Goal: Manage account settings

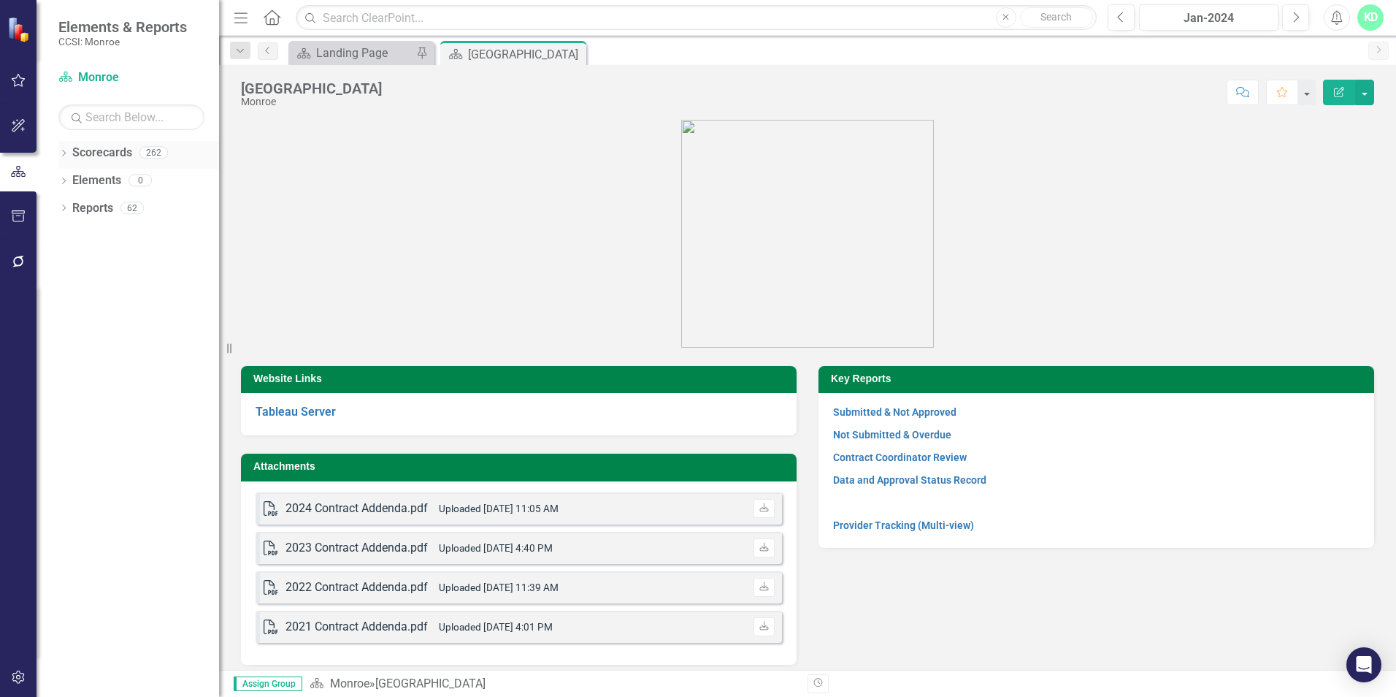
click at [60, 150] on icon "Dropdown" at bounding box center [63, 154] width 10 height 8
click at [71, 175] on div "Dropdown" at bounding box center [71, 181] width 11 height 12
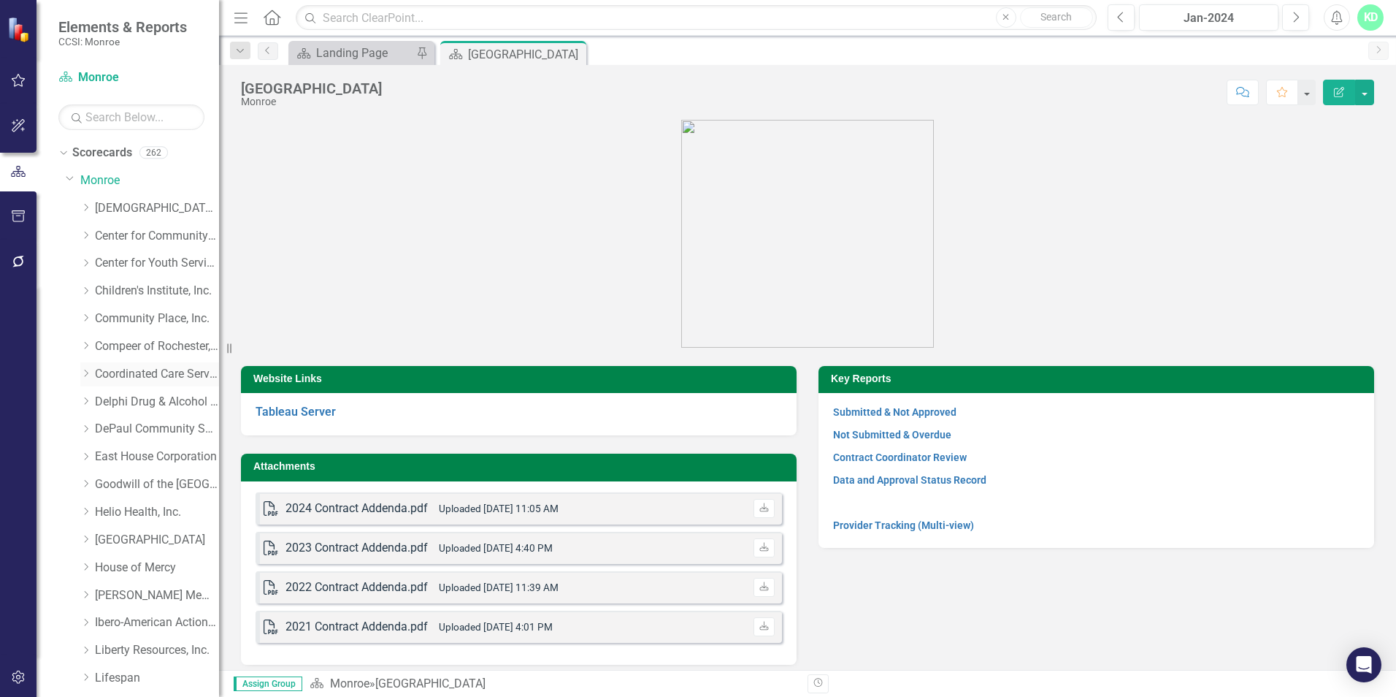
click at [133, 374] on link "Coordinated Care Services Inc." at bounding box center [157, 374] width 124 height 17
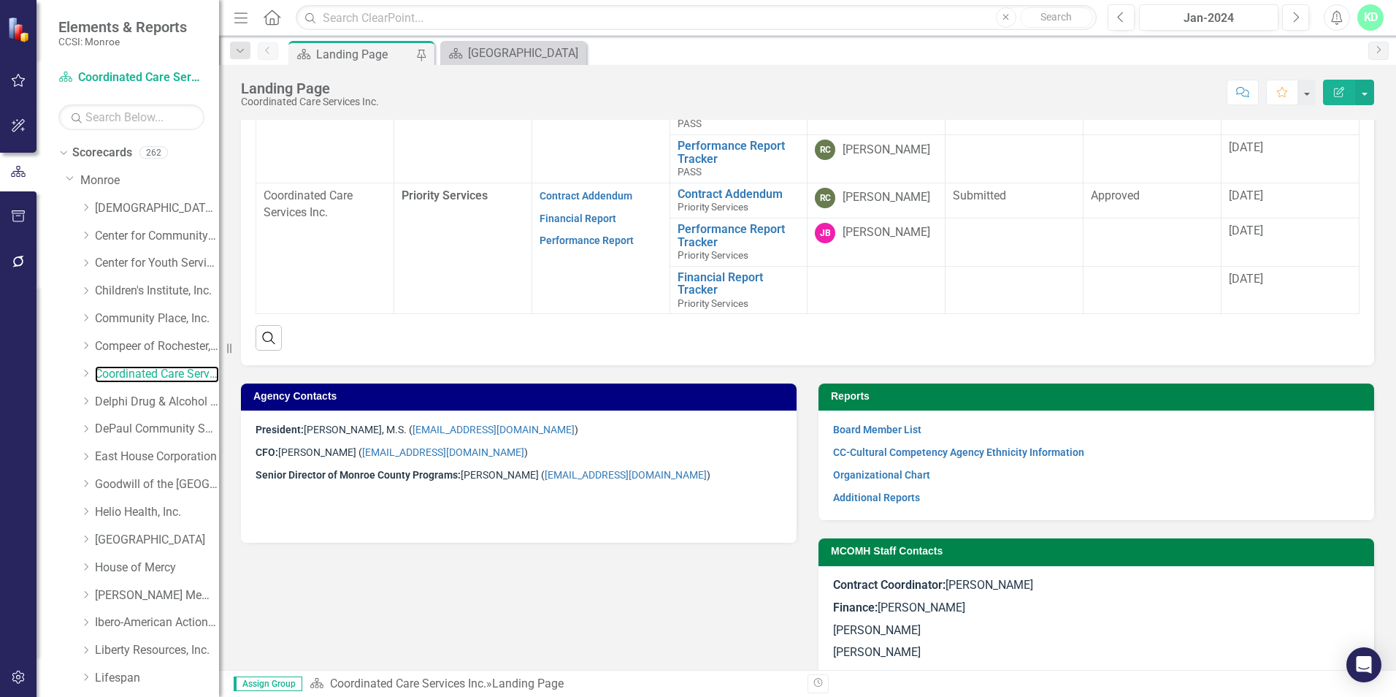
scroll to position [702, 0]
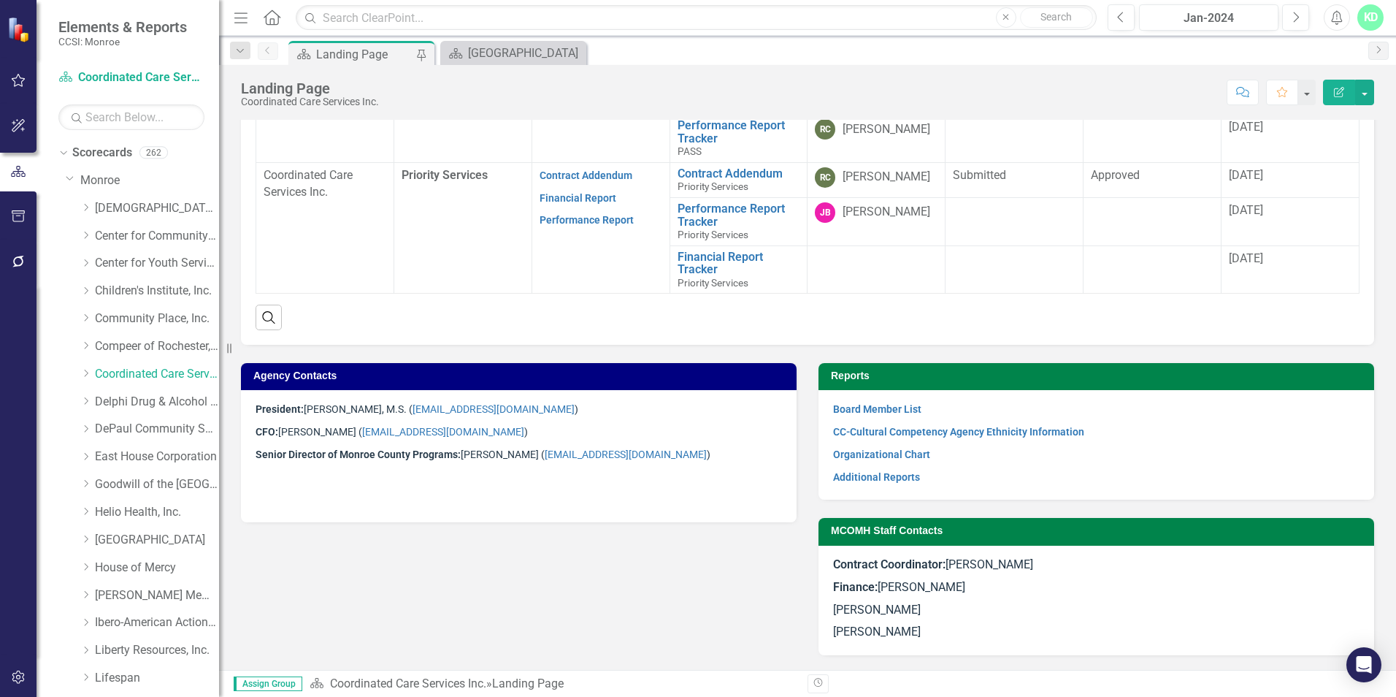
click at [494, 481] on p at bounding box center [519, 477] width 527 height 23
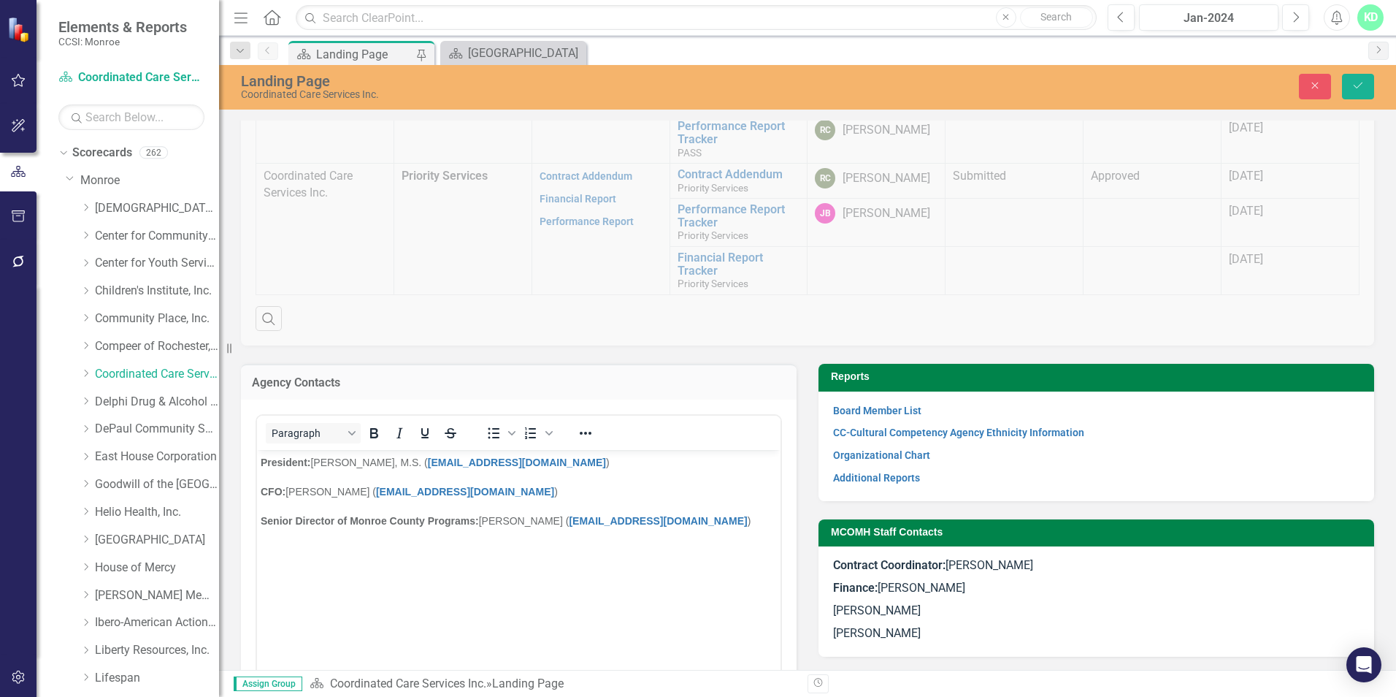
scroll to position [775, 0]
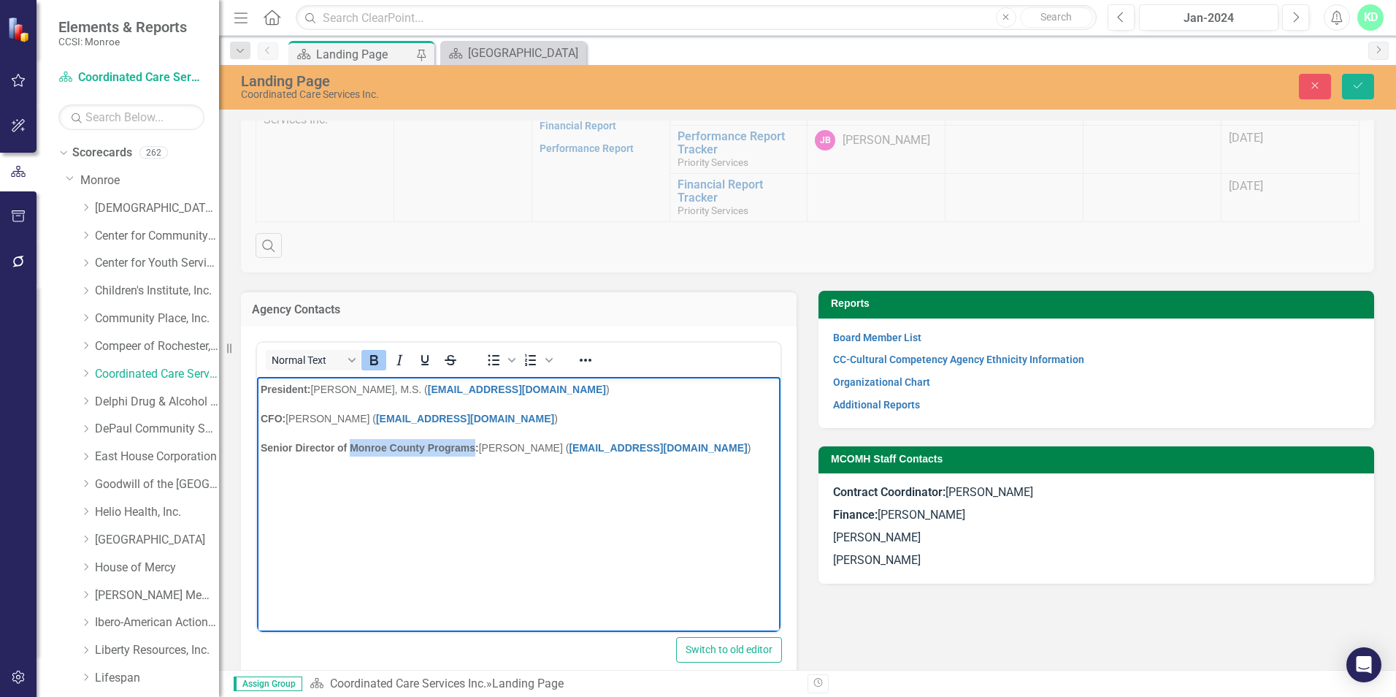
drag, startPoint x: 473, startPoint y: 447, endPoint x: 349, endPoint y: 450, distance: 124.2
click at [349, 450] on strong "Senior Director of Monroe County Programs:" at bounding box center [370, 447] width 218 height 12
drag, startPoint x: 1358, startPoint y: 84, endPoint x: 1313, endPoint y: 92, distance: 46.0
click at [1359, 84] on icon "Save" at bounding box center [1358, 85] width 13 height 10
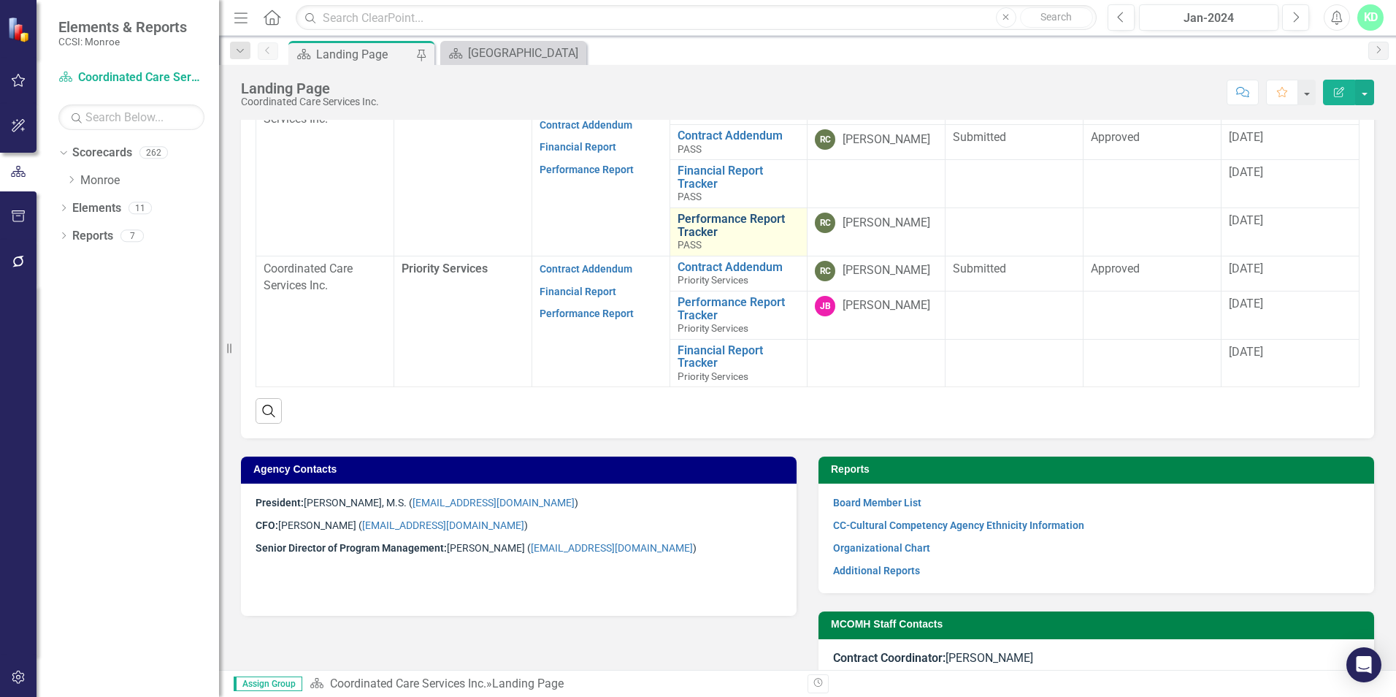
scroll to position [657, 0]
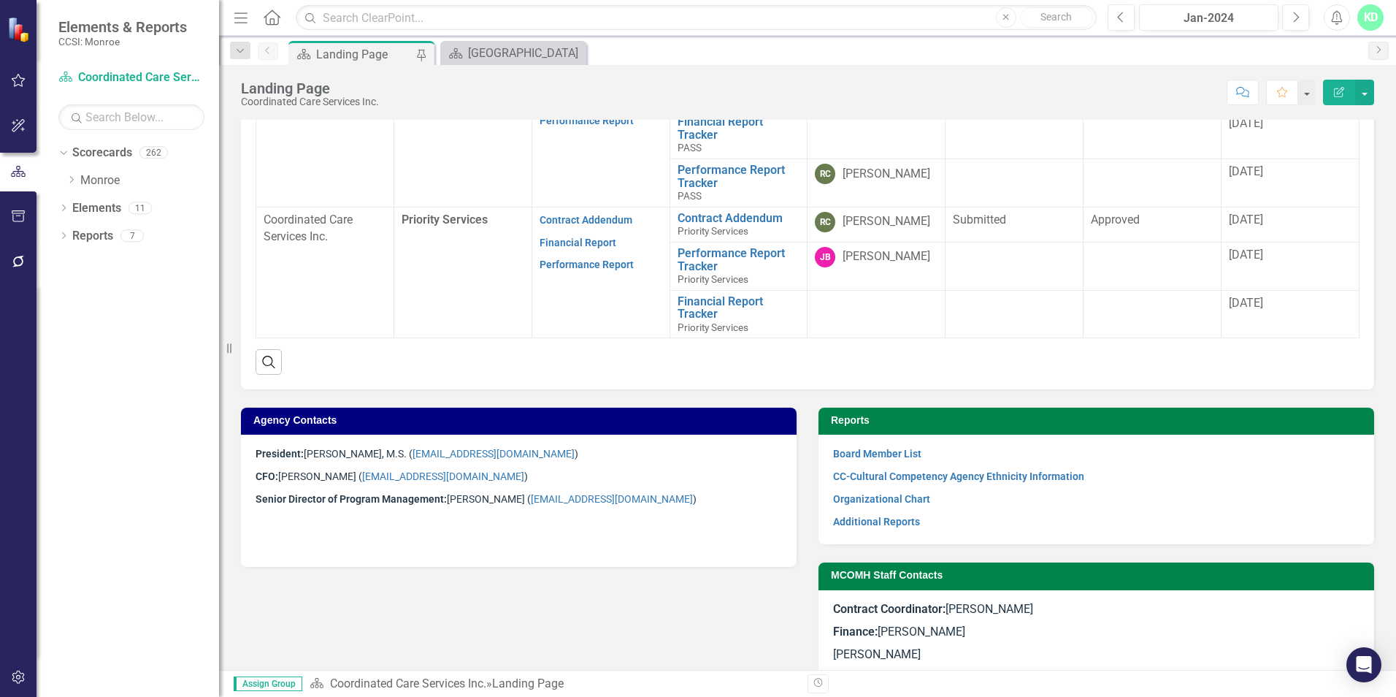
click at [68, 179] on icon "Dropdown" at bounding box center [71, 179] width 11 height 9
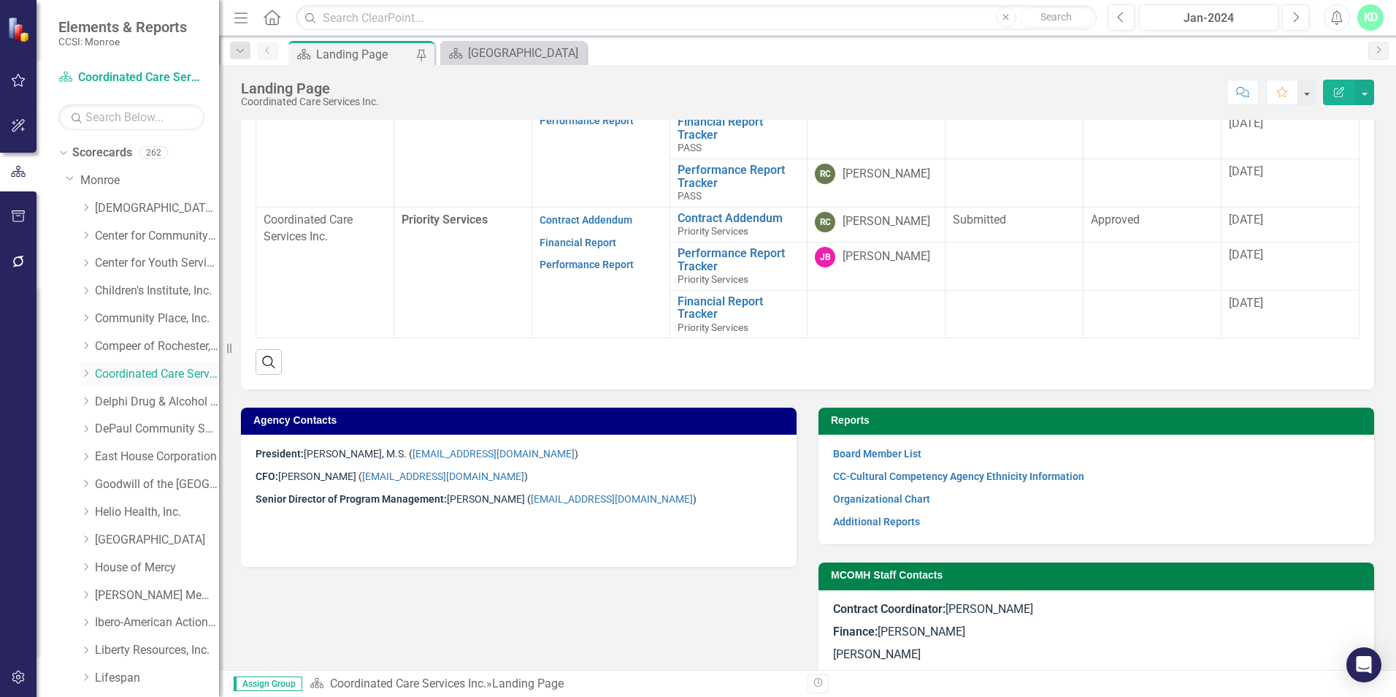
click at [91, 372] on icon "Dropdown" at bounding box center [85, 373] width 11 height 9
drag, startPoint x: 125, startPoint y: 423, endPoint x: 149, endPoint y: 426, distance: 24.4
click at [126, 423] on link "Local Government Unit (LGU)" at bounding box center [165, 429] width 110 height 17
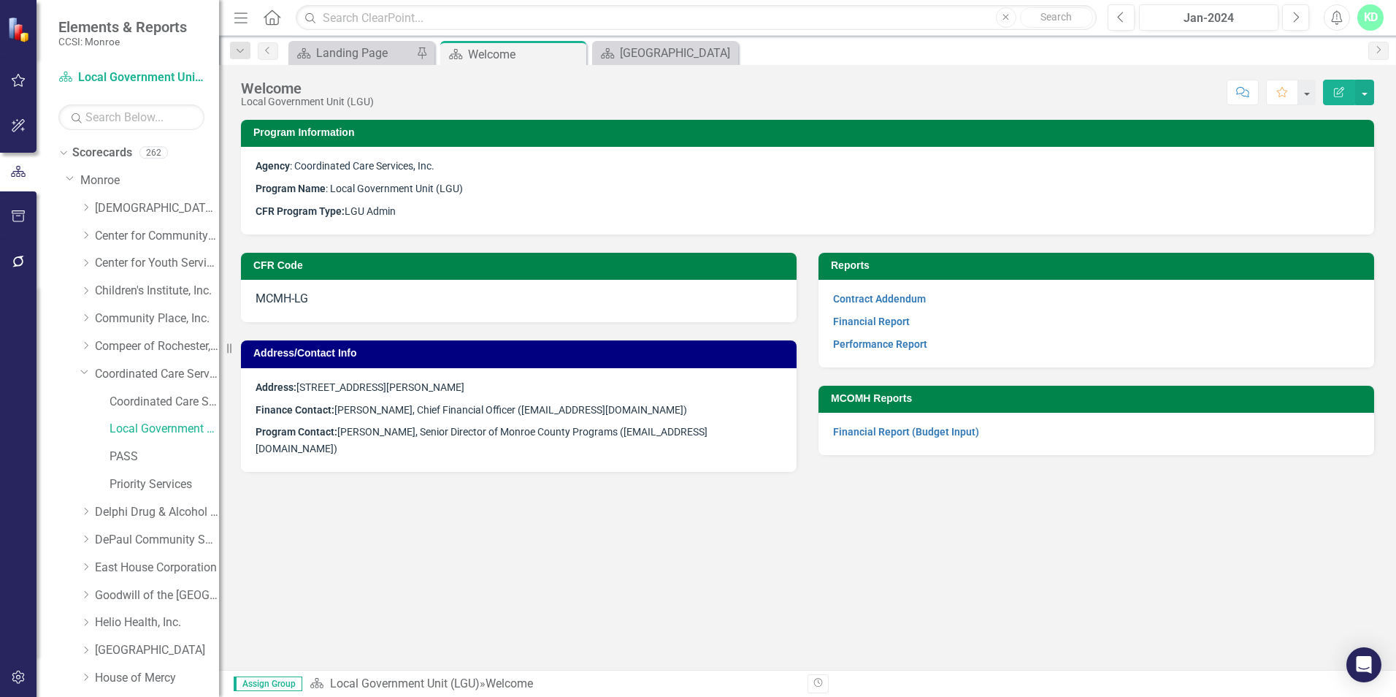
click at [711, 392] on p "Address: [STREET_ADDRESS][PERSON_NAME]" at bounding box center [519, 389] width 527 height 20
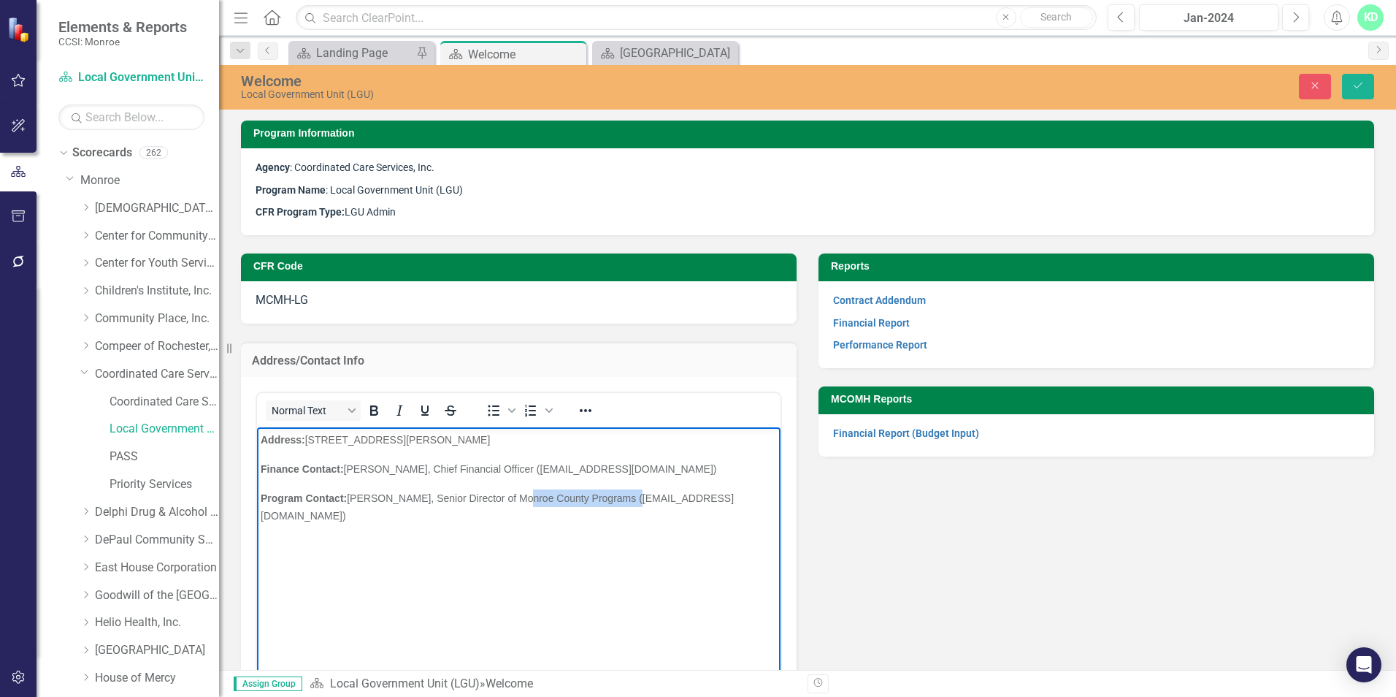
drag, startPoint x: 628, startPoint y: 495, endPoint x: 513, endPoint y: 495, distance: 114.7
click at [513, 495] on span "[PERSON_NAME], Senior Director of Monroe County Programs ([EMAIL_ADDRESS][DOMAI…" at bounding box center [497, 506] width 473 height 29
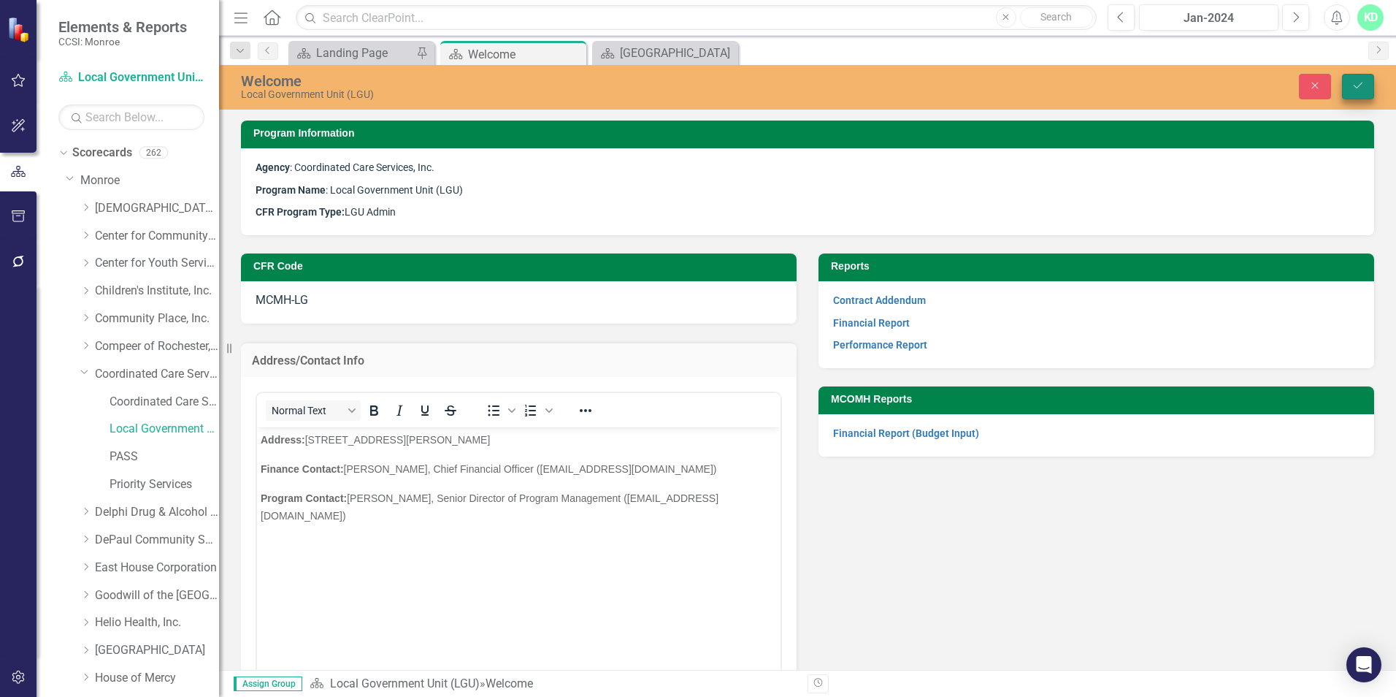
click at [1354, 86] on icon "Save" at bounding box center [1358, 85] width 13 height 10
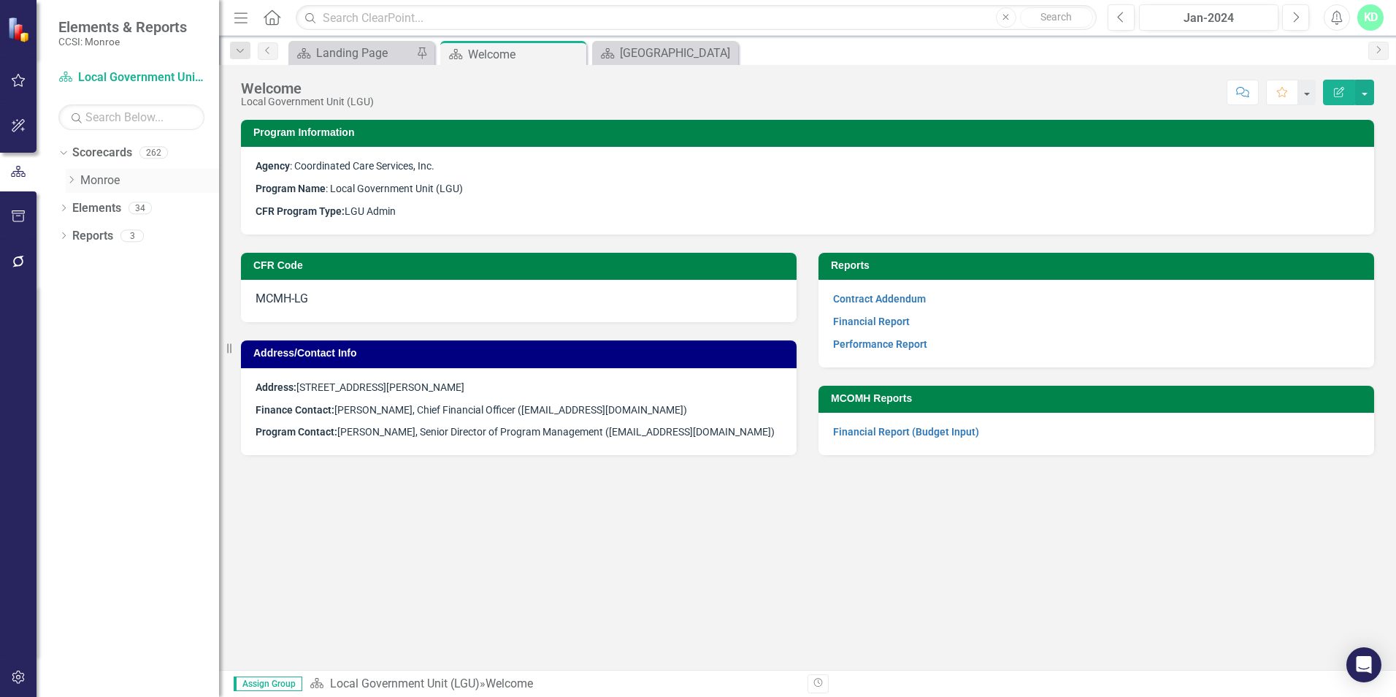
click at [71, 181] on icon "Dropdown" at bounding box center [71, 179] width 11 height 9
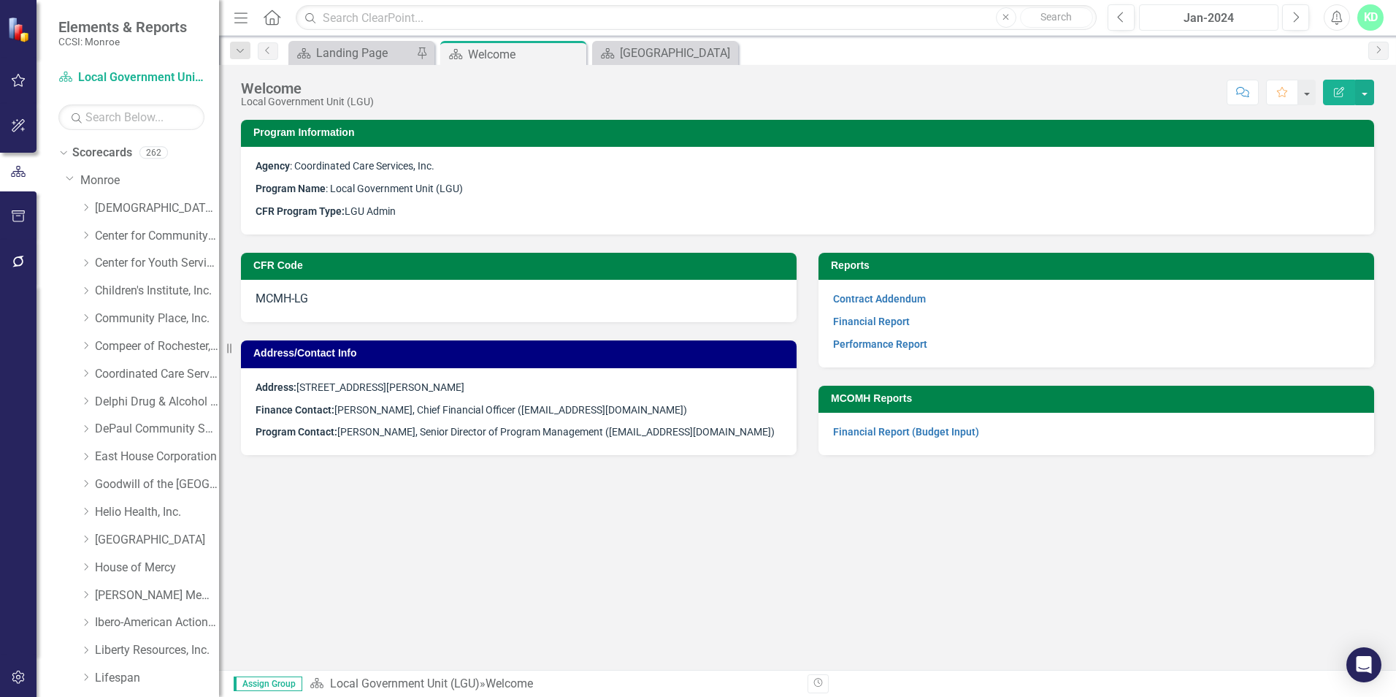
click at [1212, 18] on div "Jan-2024" at bounding box center [1208, 18] width 129 height 18
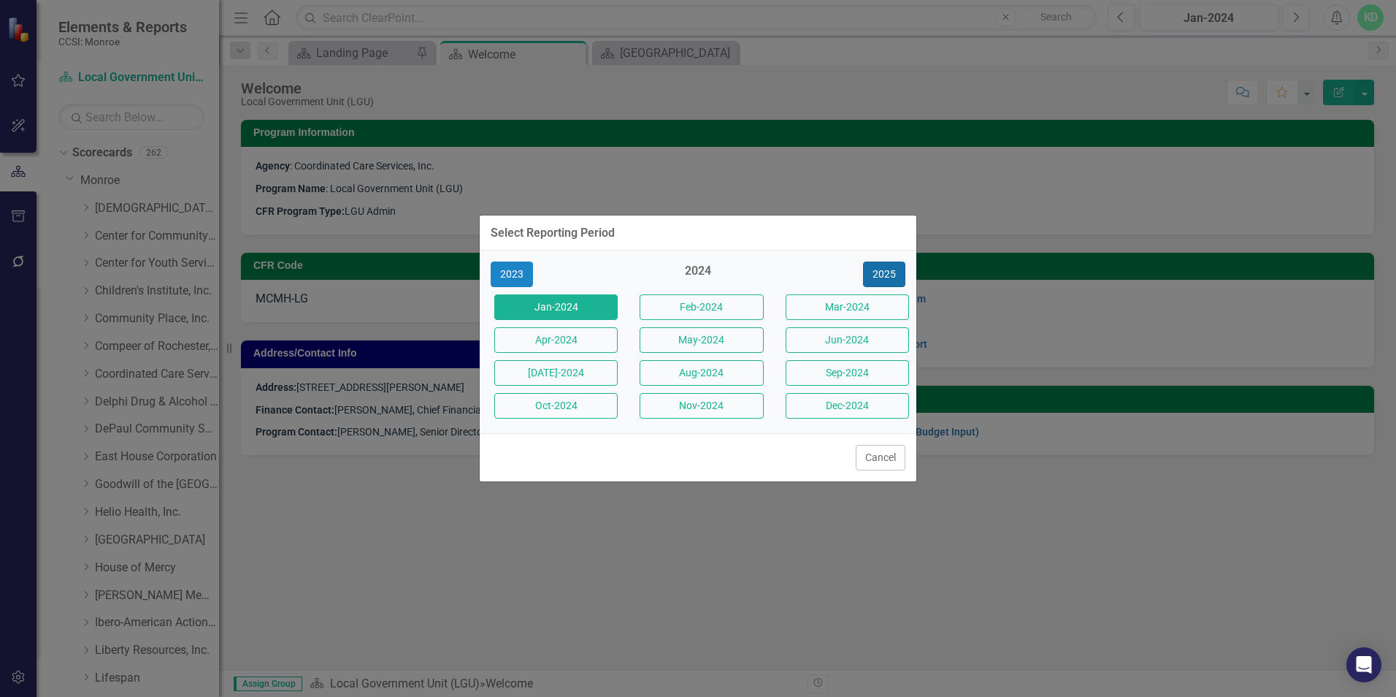
click at [881, 269] on button "2025" at bounding box center [884, 274] width 42 height 26
click at [821, 375] on button "Sep-2025" at bounding box center [847, 373] width 123 height 26
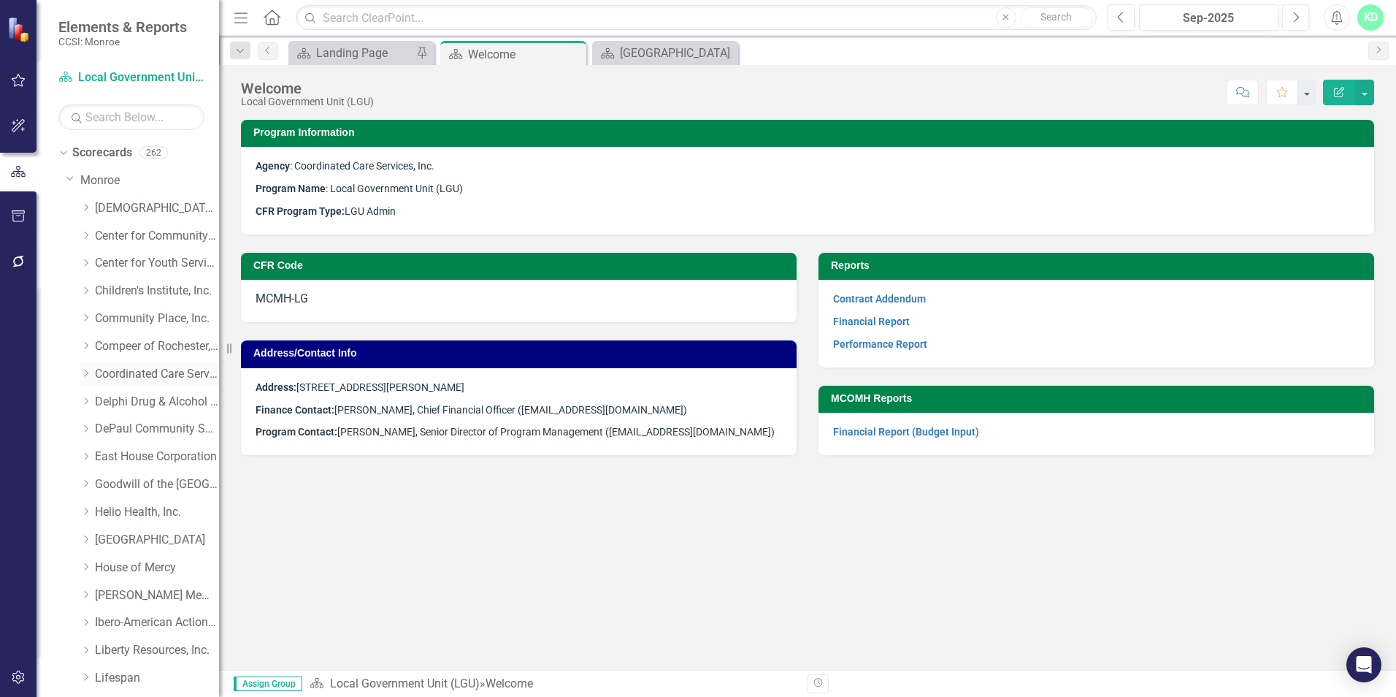
click at [87, 368] on div "Dropdown" at bounding box center [85, 374] width 11 height 12
click at [116, 425] on link "Local Government Unit (LGU)" at bounding box center [165, 429] width 110 height 17
click at [120, 451] on link "PASS" at bounding box center [165, 456] width 110 height 17
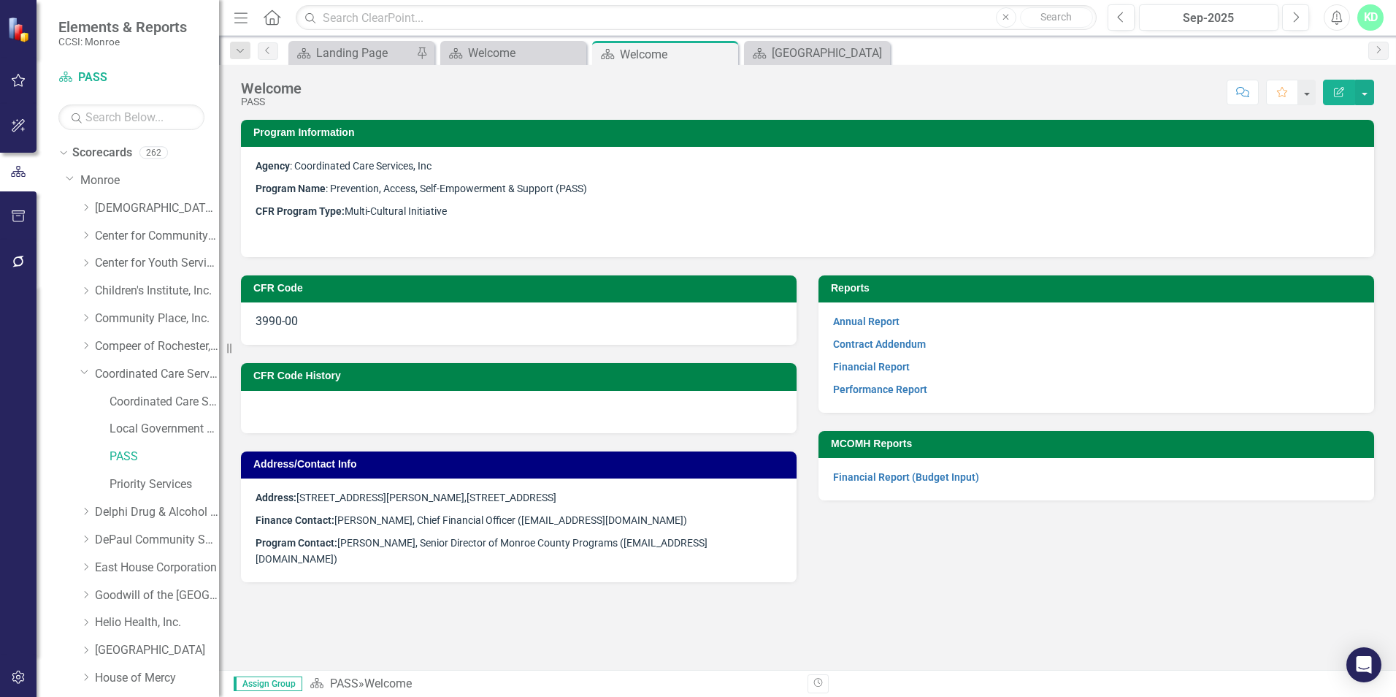
click at [692, 483] on div "Address: [STREET_ADDRESS][PERSON_NAME] Finance Contact: [PERSON_NAME], Chief Fi…" at bounding box center [519, 530] width 556 height 104
click at [687, 510] on p "Finance Contact: [PERSON_NAME], Chief Financial Officer ([EMAIL_ADDRESS][DOMAIN…" at bounding box center [519, 520] width 527 height 23
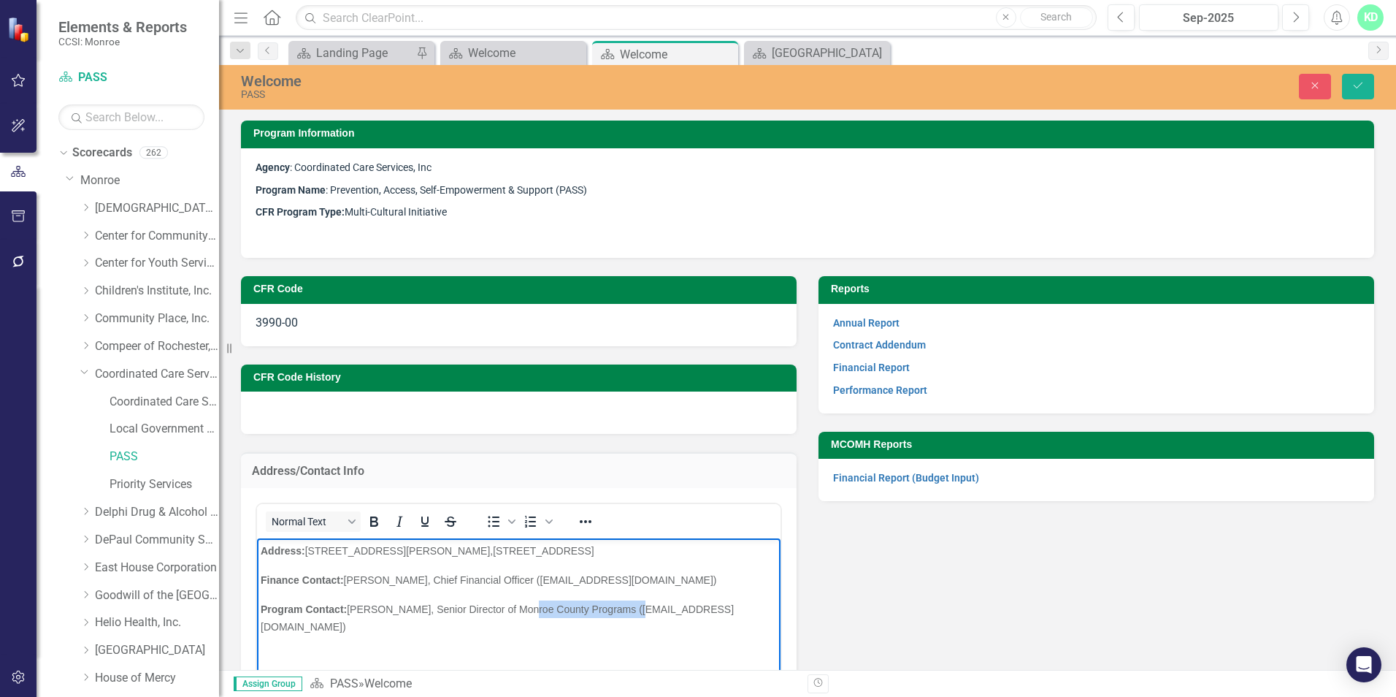
drag, startPoint x: 628, startPoint y: 606, endPoint x: 488, endPoint y: 619, distance: 140.8
click at [513, 607] on span "Program Contact: [PERSON_NAME], Senior Director of Monroe County Programs ([EMA…" at bounding box center [497, 617] width 473 height 29
click at [1360, 93] on button "Save" at bounding box center [1358, 87] width 32 height 26
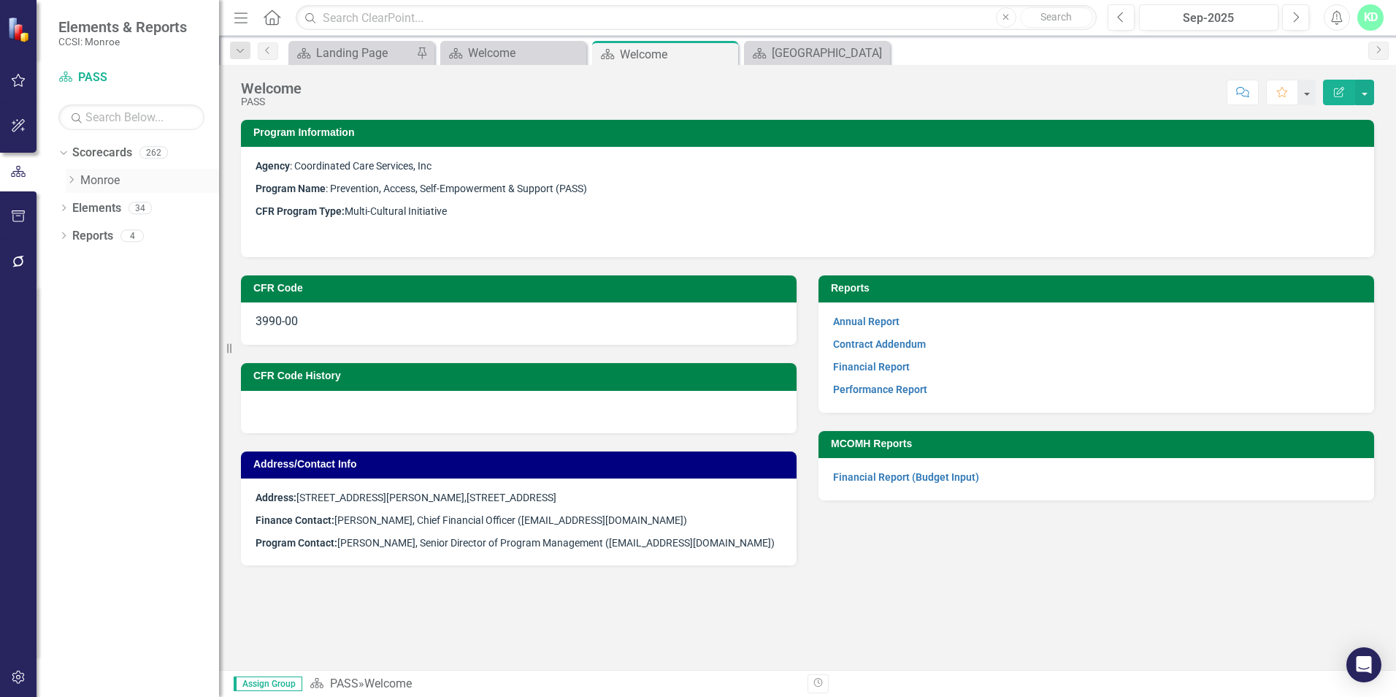
click at [68, 181] on icon "Dropdown" at bounding box center [71, 179] width 11 height 9
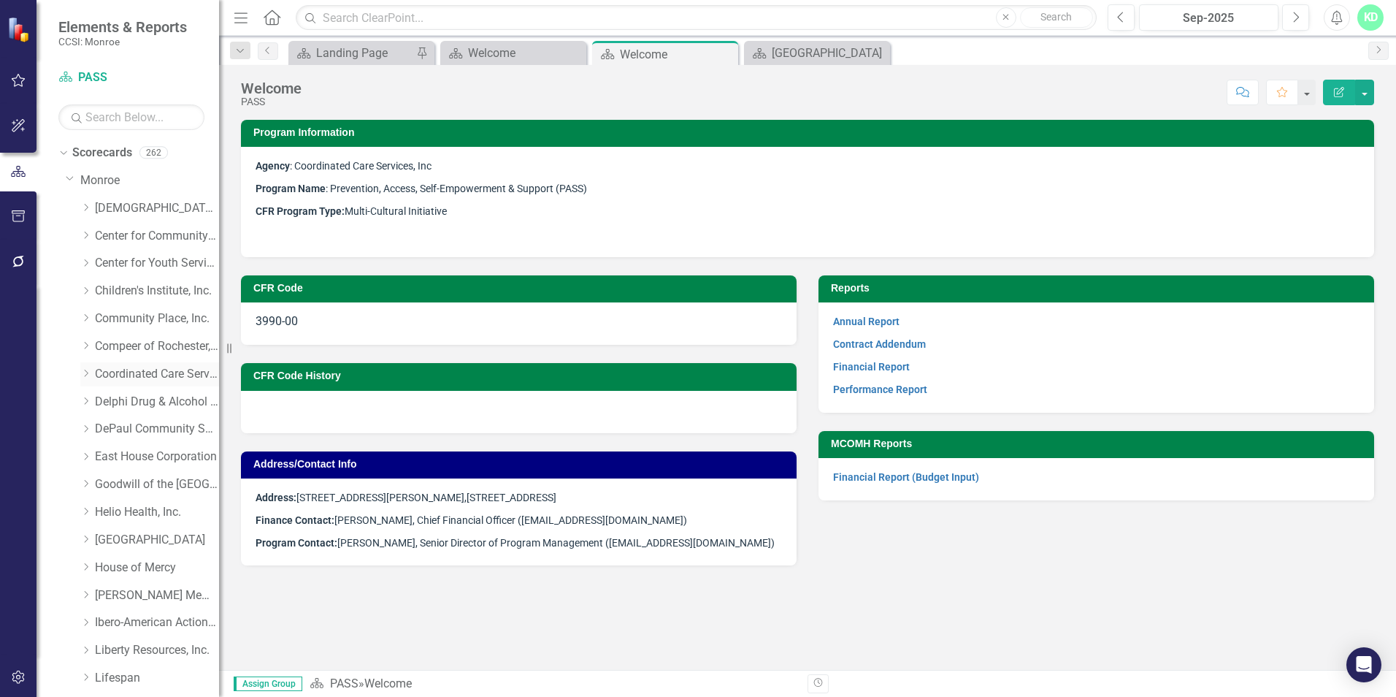
click at [107, 371] on link "Coordinated Care Services Inc." at bounding box center [157, 374] width 124 height 17
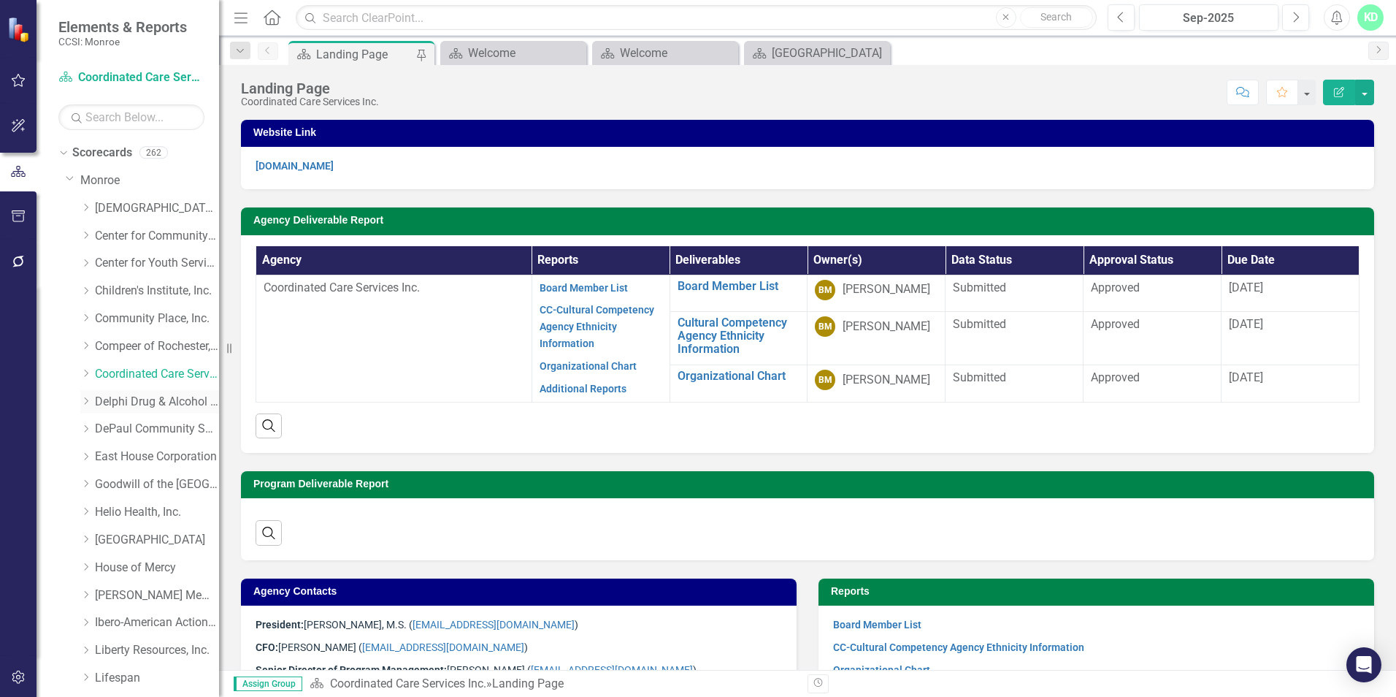
click at [85, 367] on div "Dropdown Coordinated Care Services Inc." at bounding box center [149, 374] width 139 height 24
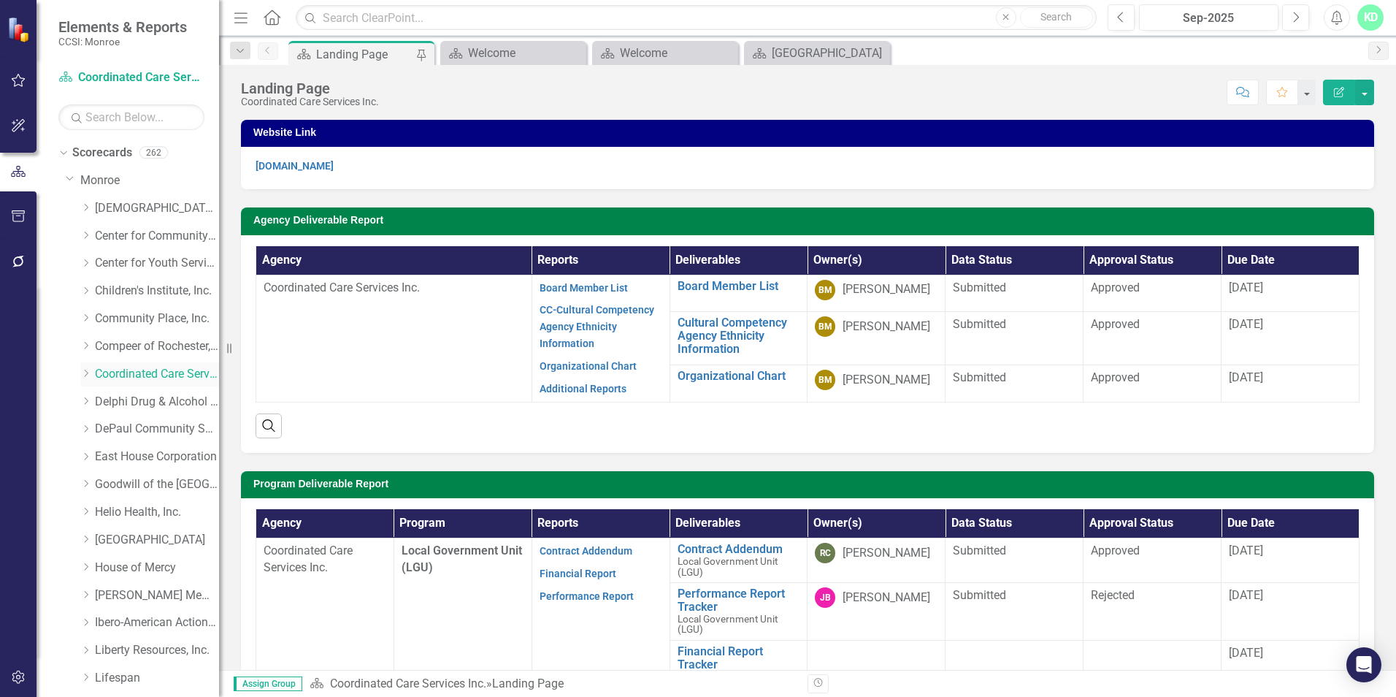
click at [85, 375] on icon "Dropdown" at bounding box center [85, 373] width 11 height 9
click at [133, 479] on link "Priority Services" at bounding box center [165, 484] width 110 height 17
drag, startPoint x: 133, startPoint y: 479, endPoint x: 141, endPoint y: 481, distance: 8.2
click at [133, 480] on link "Priority Services" at bounding box center [165, 484] width 110 height 17
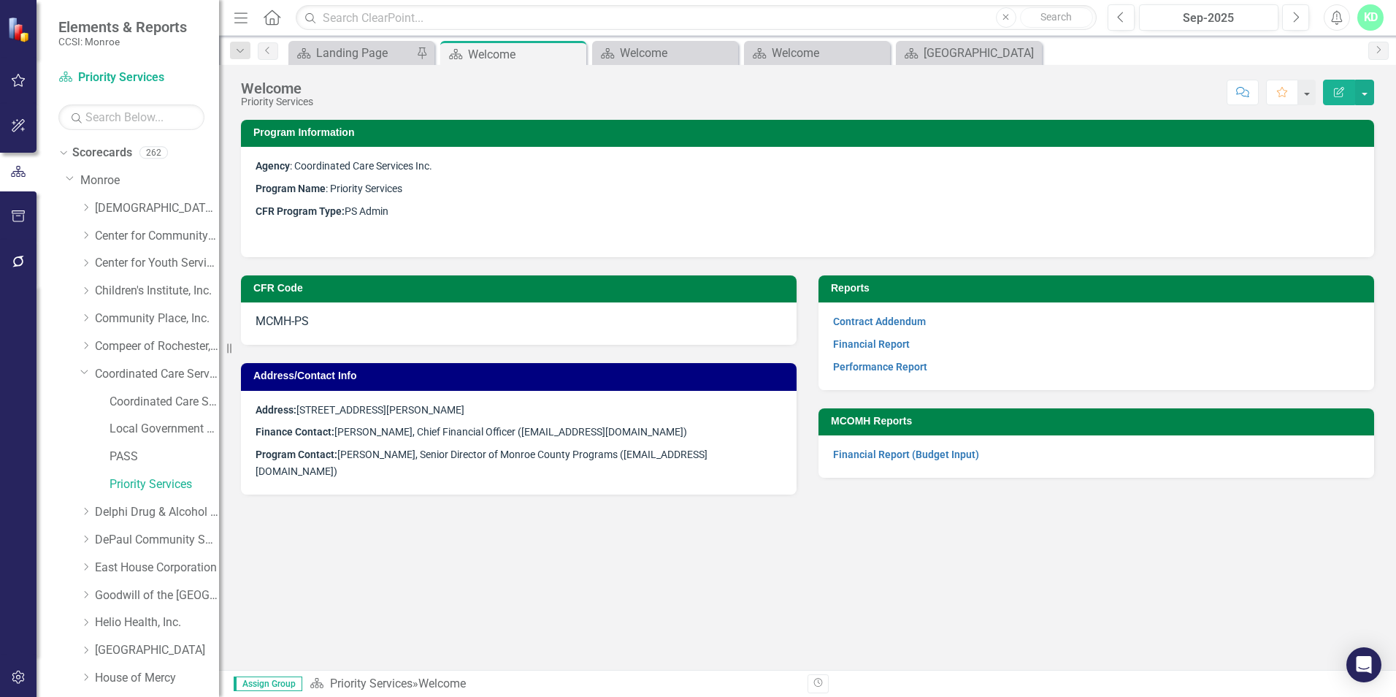
click at [666, 417] on p "Address: [STREET_ADDRESS][PERSON_NAME]" at bounding box center [519, 412] width 527 height 20
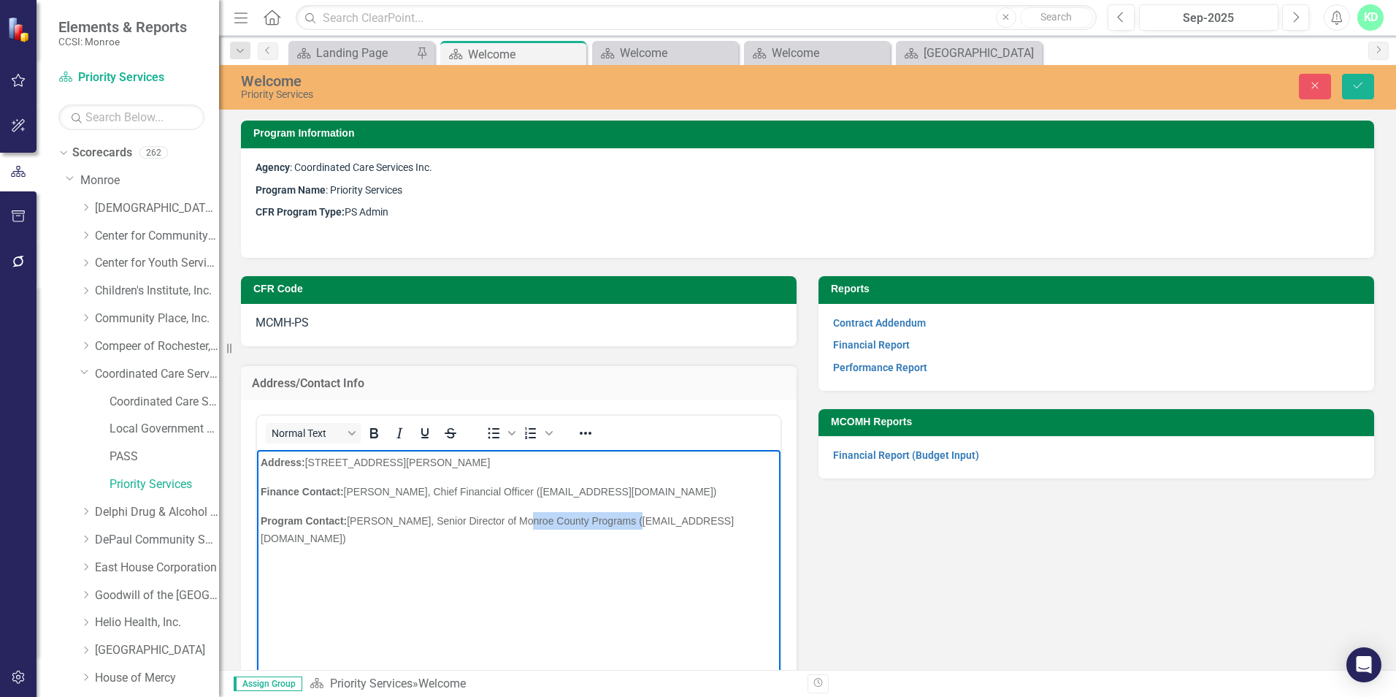
drag, startPoint x: 627, startPoint y: 519, endPoint x: 513, endPoint y: 518, distance: 113.2
click at [513, 518] on span "[PERSON_NAME], Senior Director of Monroe County Programs ([EMAIL_ADDRESS][DOMAI…" at bounding box center [497, 529] width 473 height 29
click at [1360, 85] on icon "submit" at bounding box center [1358, 86] width 9 height 6
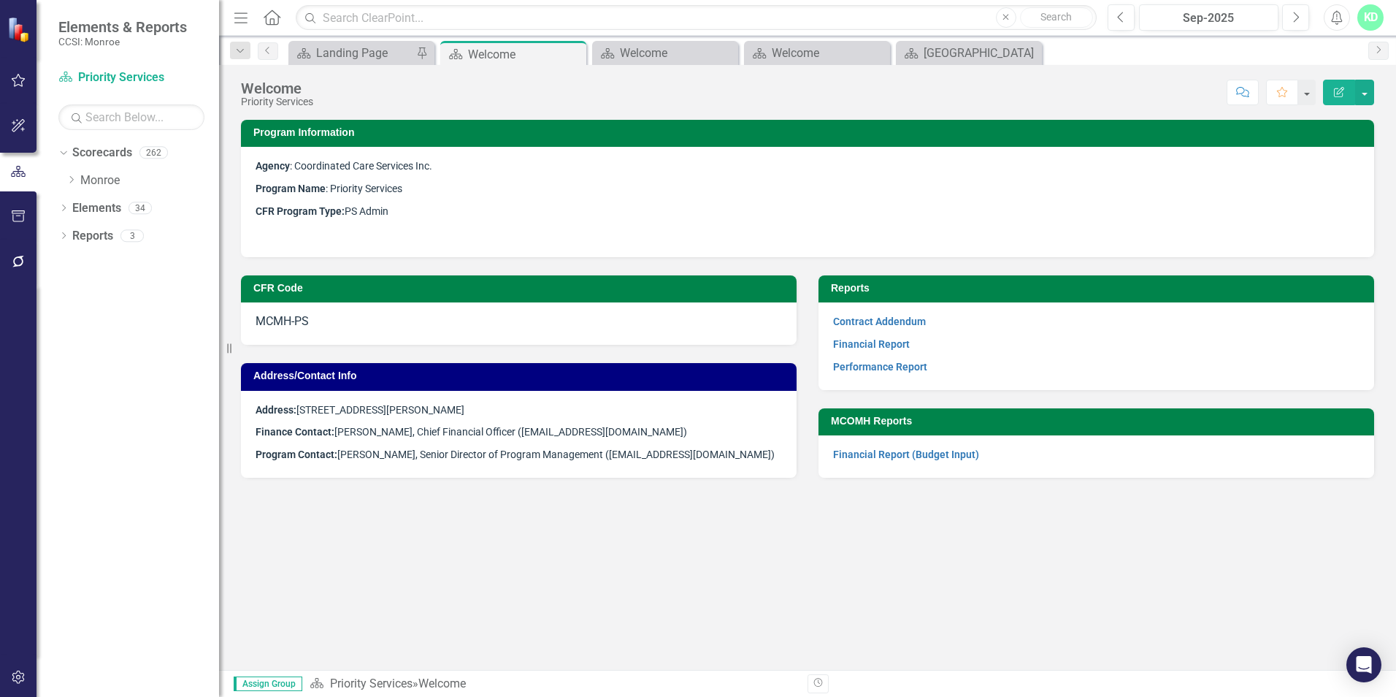
click at [1374, 19] on div "KD" at bounding box center [1371, 17] width 26 height 26
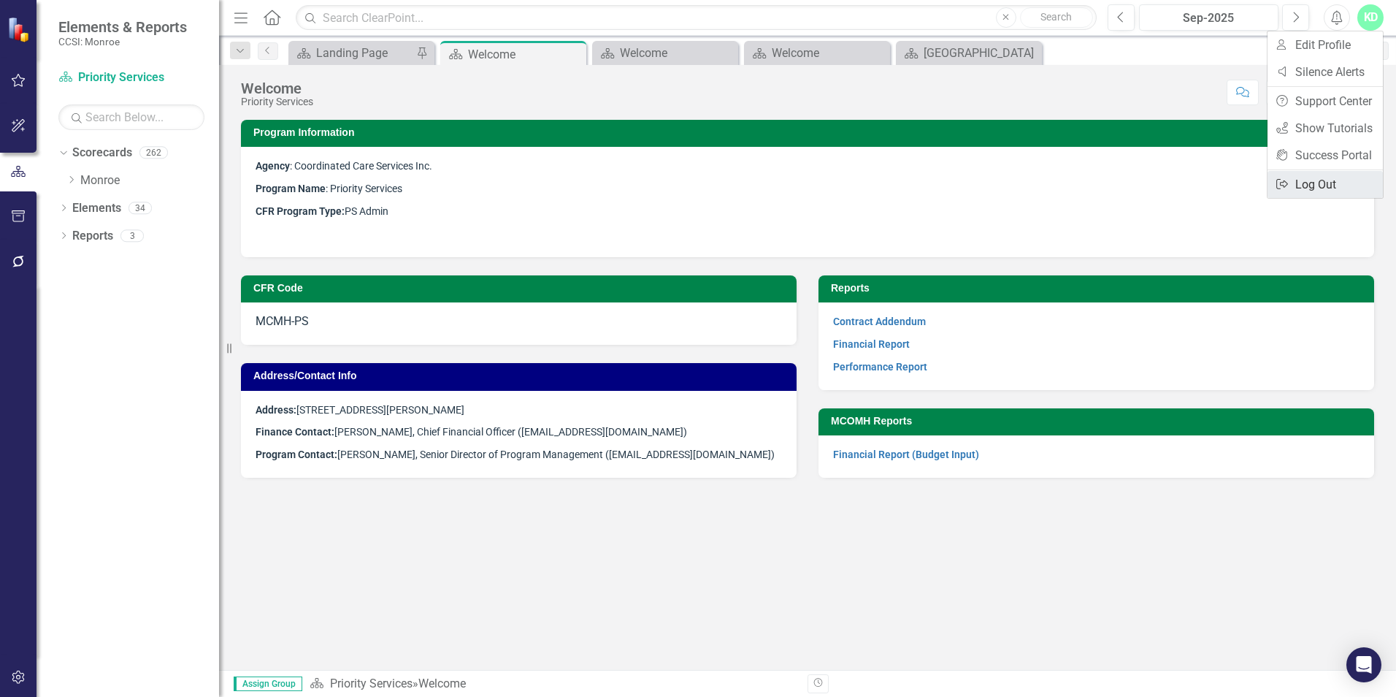
click at [1328, 181] on link "Logout Log Out" at bounding box center [1325, 184] width 115 height 27
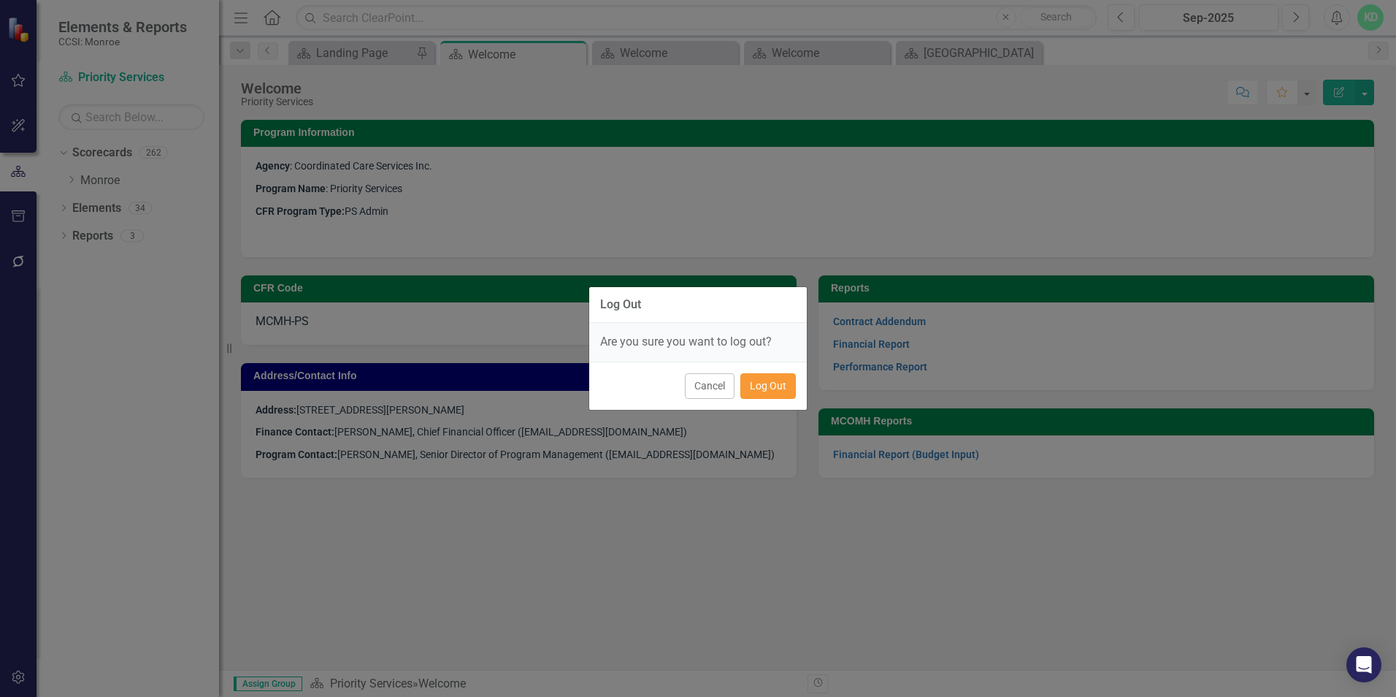
click at [776, 389] on button "Log Out" at bounding box center [769, 386] width 56 height 26
